Goal: Information Seeking & Learning: Learn about a topic

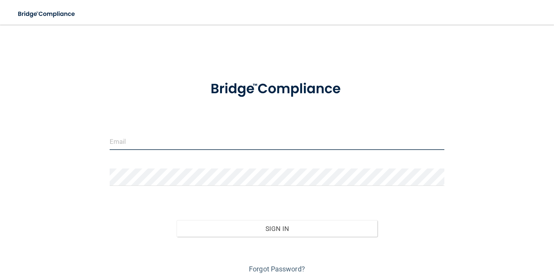
click at [311, 136] on input "email" at bounding box center [277, 140] width 335 height 17
type input "[PERSON_NAME][EMAIL_ADDRESS][DOMAIN_NAME]"
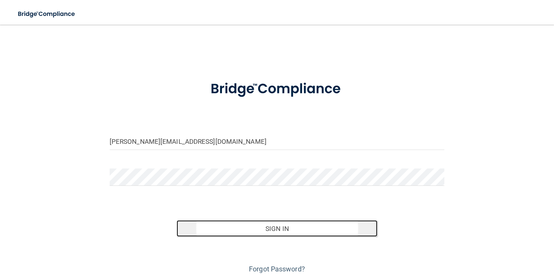
click at [275, 226] on button "Sign In" at bounding box center [277, 228] width 201 height 17
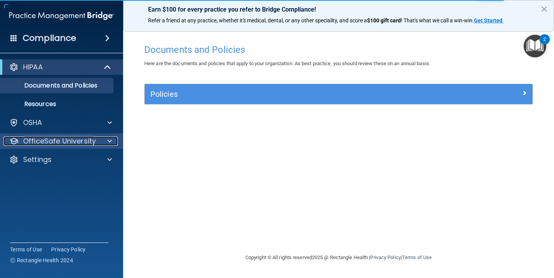
click at [88, 140] on p "OfficeSafe University" at bounding box center [59, 140] width 73 height 9
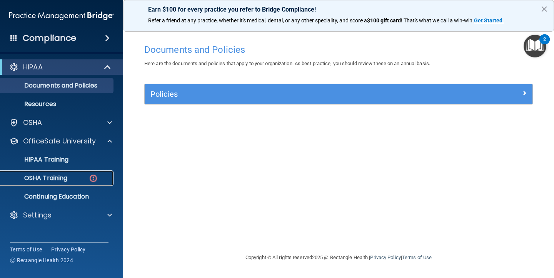
click at [85, 177] on div "OSHA Training" at bounding box center [57, 178] width 105 height 8
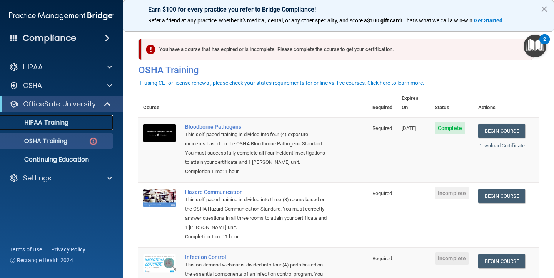
click at [77, 123] on div "HIPAA Training" at bounding box center [57, 123] width 105 height 8
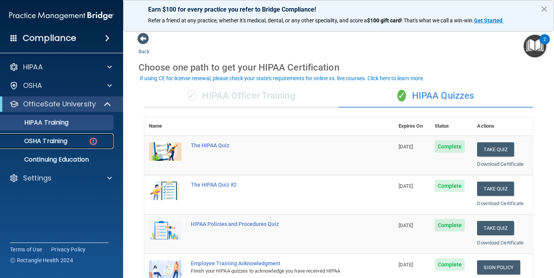
click at [79, 145] on link "OSHA Training" at bounding box center [52, 140] width 121 height 15
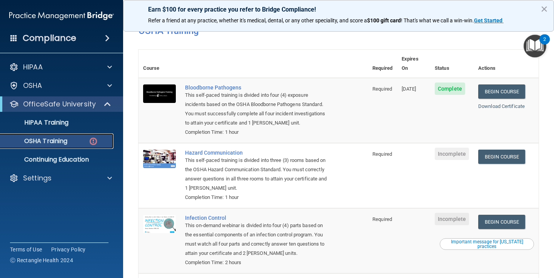
scroll to position [38, 0]
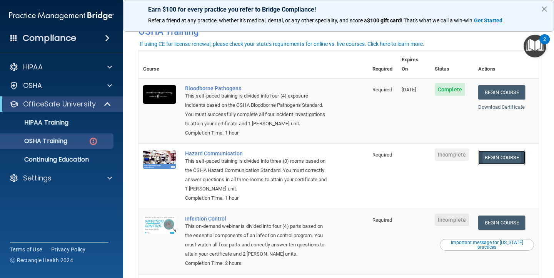
click at [501, 150] on link "Begin Course" at bounding box center [502, 157] width 47 height 14
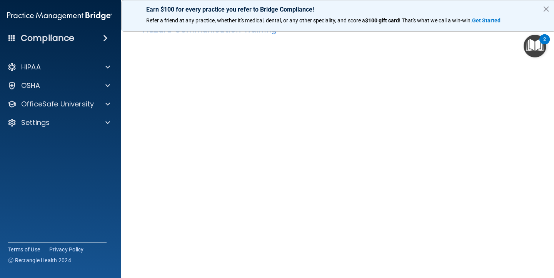
scroll to position [22, 0]
click at [543, 8] on button "×" at bounding box center [546, 9] width 7 height 12
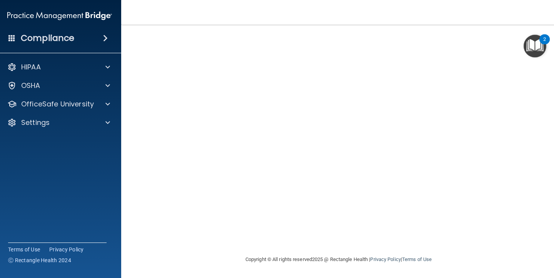
scroll to position [12, 0]
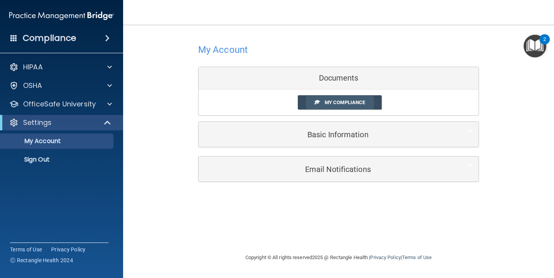
click at [317, 100] on span at bounding box center [317, 101] width 5 height 5
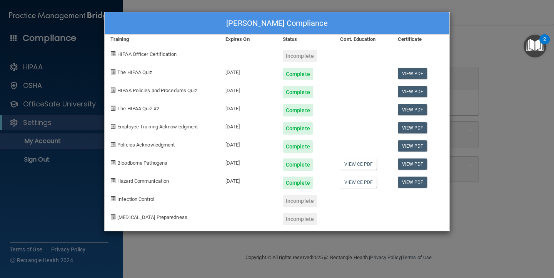
click at [207, 20] on div "[PERSON_NAME] Compliance" at bounding box center [277, 23] width 345 height 22
click at [211, 8] on div "Shea Boland's Compliance Training Expires On Status Cont. Education Certificate…" at bounding box center [277, 139] width 554 height 278
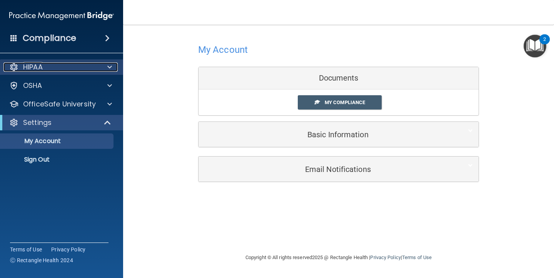
click at [100, 62] on div at bounding box center [108, 66] width 19 height 9
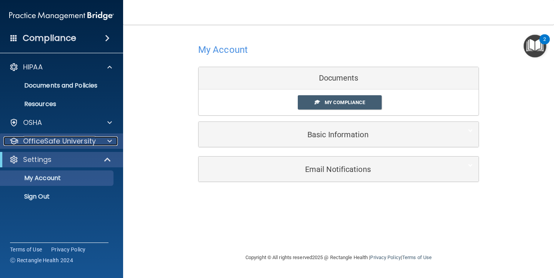
click at [99, 137] on div at bounding box center [108, 140] width 19 height 9
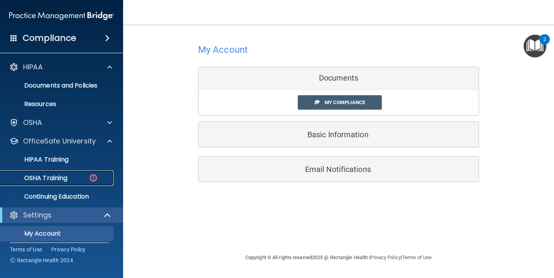
click at [86, 174] on div "OSHA Training" at bounding box center [57, 178] width 105 height 8
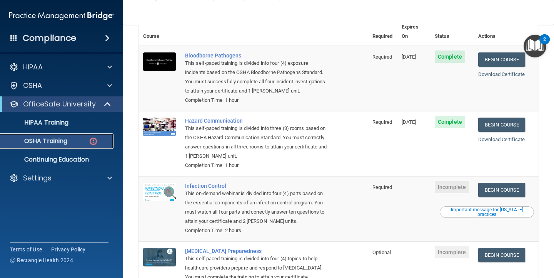
scroll to position [93, 0]
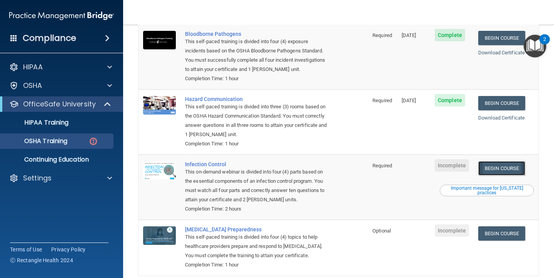
click at [497, 161] on link "Begin Course" at bounding box center [502, 168] width 47 height 14
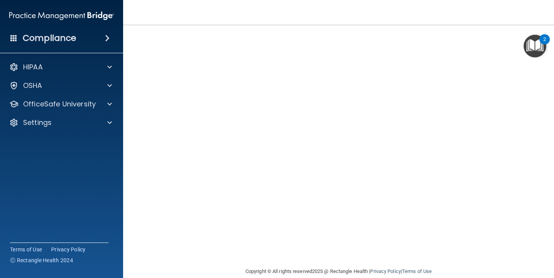
scroll to position [40, 0]
click at [80, 66] on div "HIPAA" at bounding box center [50, 66] width 95 height 9
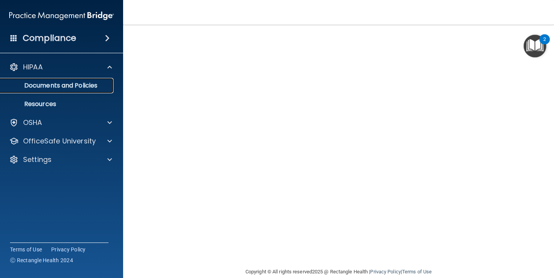
click at [74, 88] on p "Documents and Policies" at bounding box center [57, 86] width 105 height 8
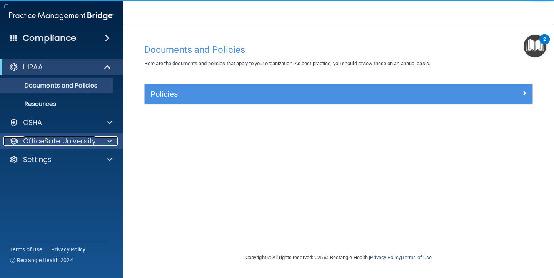
click at [71, 140] on p "OfficeSafe University" at bounding box center [59, 140] width 73 height 9
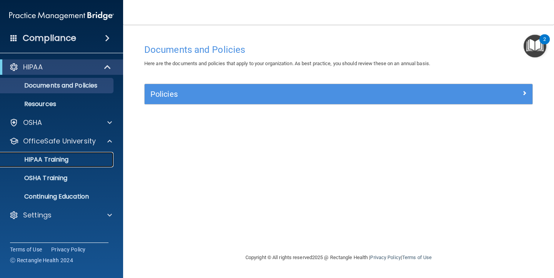
click at [68, 159] on p "HIPAA Training" at bounding box center [37, 160] width 64 height 8
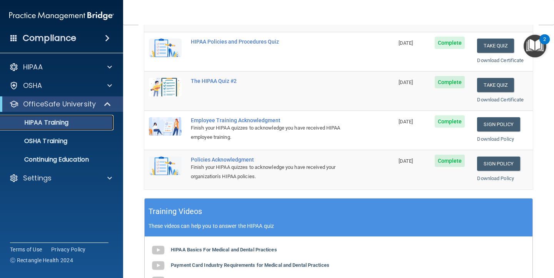
scroll to position [145, 0]
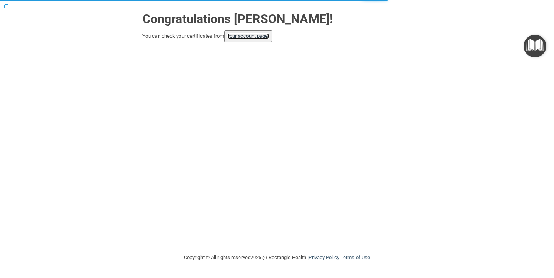
click at [268, 38] on link "your account page!" at bounding box center [249, 36] width 42 height 6
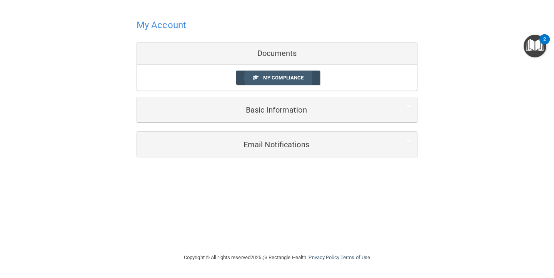
click at [271, 78] on span "My Compliance" at bounding box center [283, 78] width 40 height 6
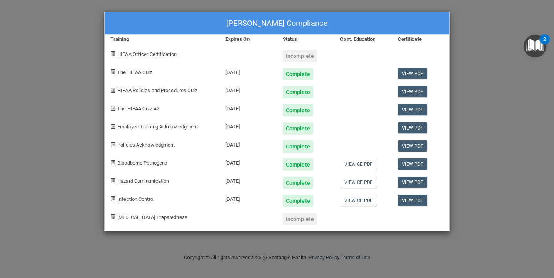
click at [481, 94] on div "[PERSON_NAME] Compliance Training Expires On Status Cont. Education Certificate…" at bounding box center [277, 139] width 554 height 278
